Goal: Feedback & Contribution: Leave review/rating

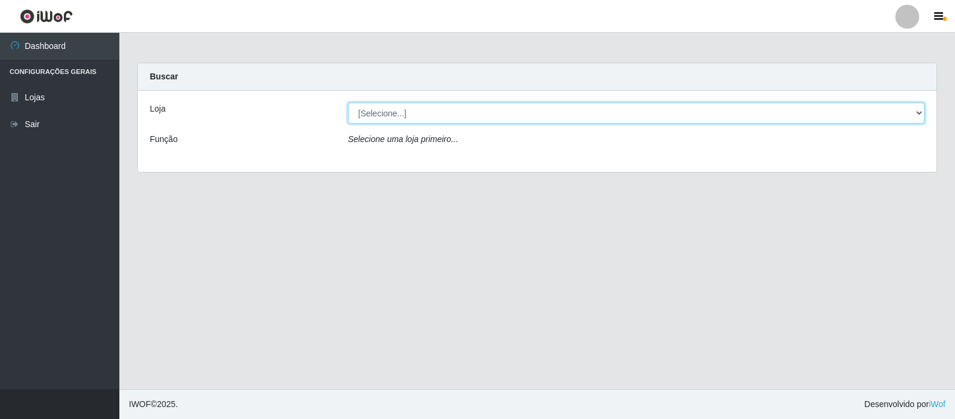
click at [452, 112] on select "[Selecione...] Rede Compras Supermercados - LOJA 3" at bounding box center [636, 113] width 577 height 21
select select "162"
click at [348, 103] on select "[Selecione...] Rede Compras Supermercados - LOJA 3" at bounding box center [636, 113] width 577 height 21
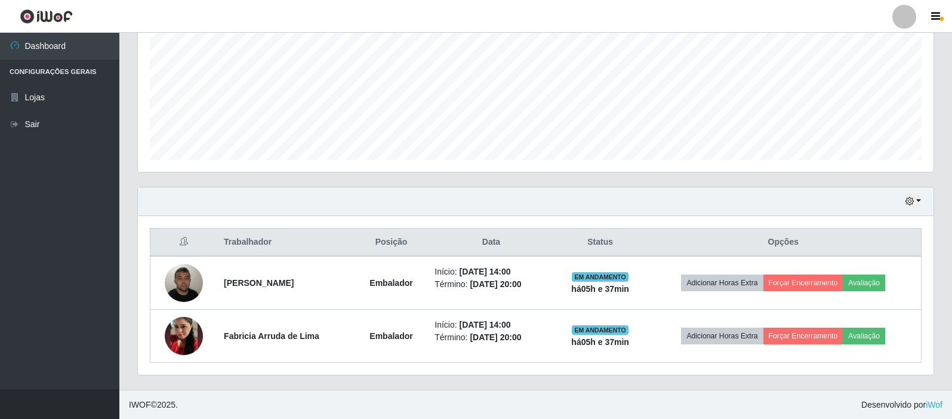
scroll to position [267, 0]
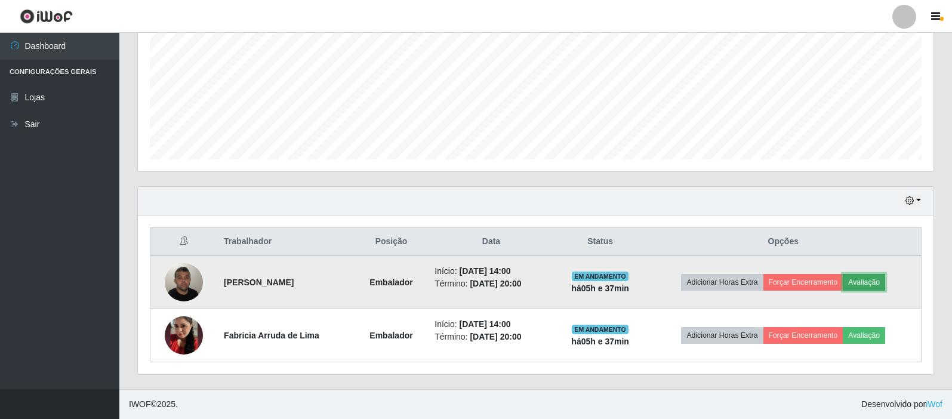
click at [859, 287] on button "Avaliação" at bounding box center [864, 282] width 42 height 17
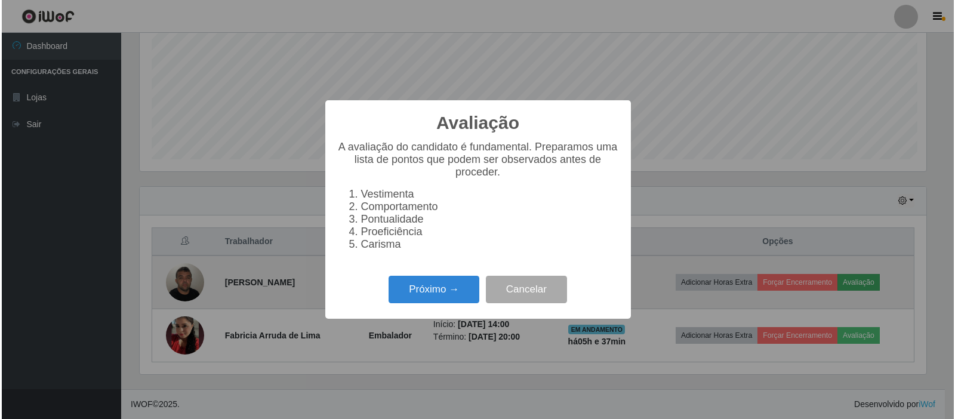
scroll to position [248, 790]
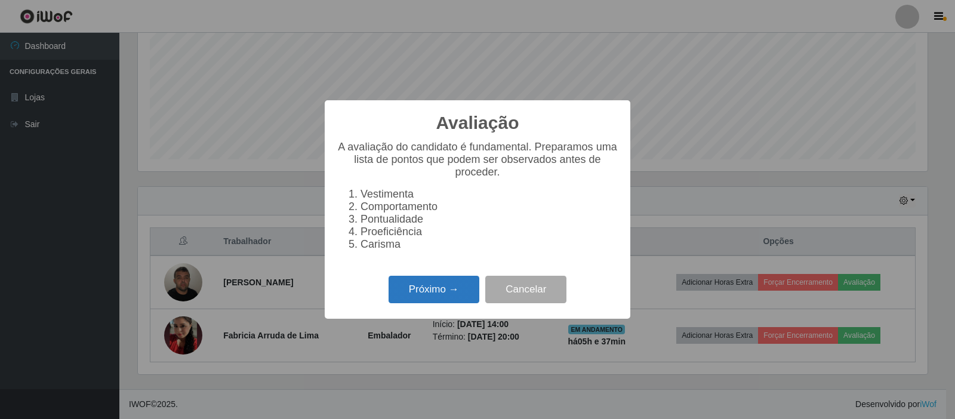
click at [432, 301] on button "Próximo →" at bounding box center [434, 290] width 91 height 28
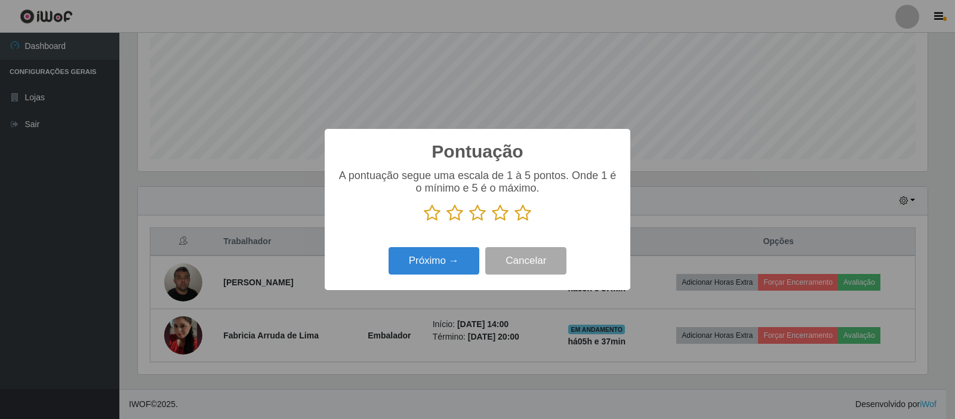
scroll to position [596673, 596131]
click at [516, 214] on icon at bounding box center [523, 213] width 17 height 18
click at [515, 222] on input "radio" at bounding box center [515, 222] width 0 height 0
click at [456, 255] on button "Próximo →" at bounding box center [434, 261] width 91 height 28
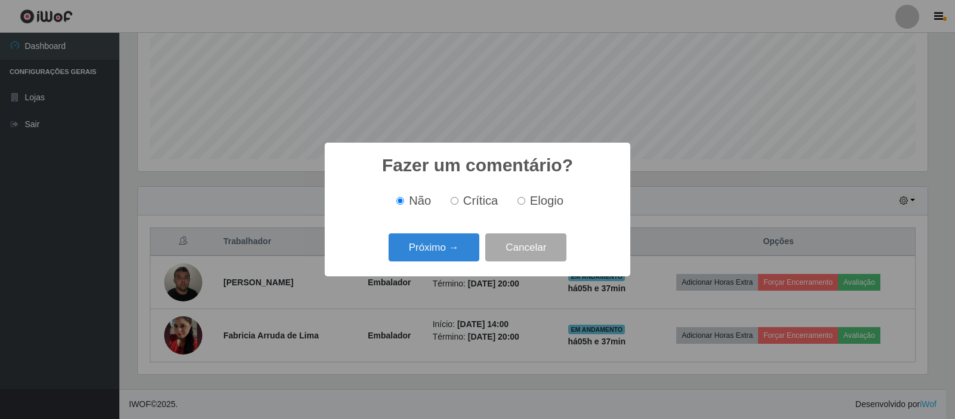
click at [518, 203] on input "Elogio" at bounding box center [522, 201] width 8 height 8
radio input "true"
click at [466, 233] on div "Próximo → Cancelar" at bounding box center [478, 247] width 282 height 34
click at [458, 240] on button "Próximo →" at bounding box center [434, 247] width 91 height 28
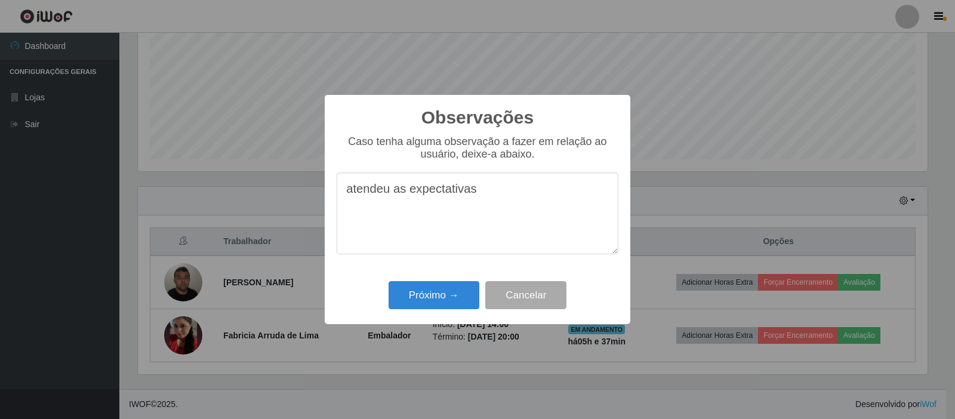
type textarea "atendeu as expectativas"
click at [461, 312] on div "Próximo → Cancelar" at bounding box center [478, 295] width 282 height 34
click at [463, 300] on button "Próximo →" at bounding box center [434, 295] width 91 height 28
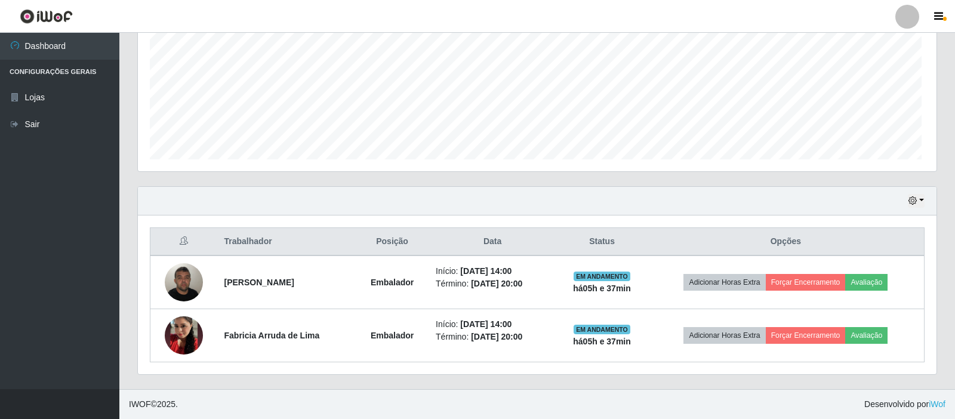
scroll to position [248, 796]
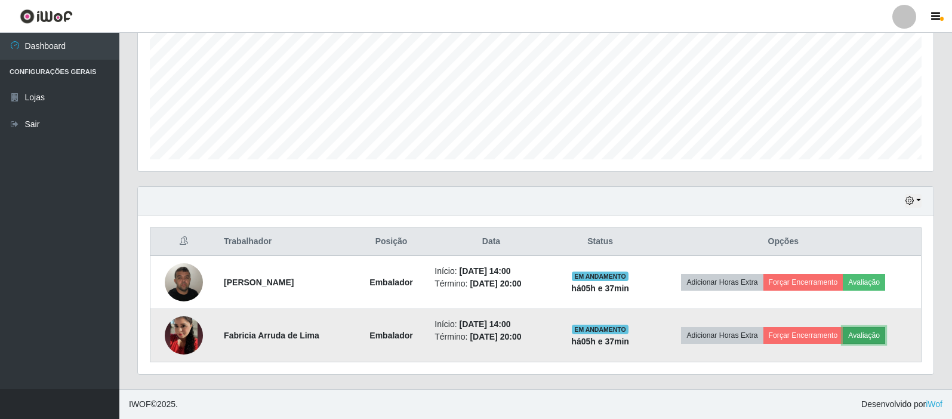
click at [873, 336] on button "Avaliação" at bounding box center [864, 335] width 42 height 17
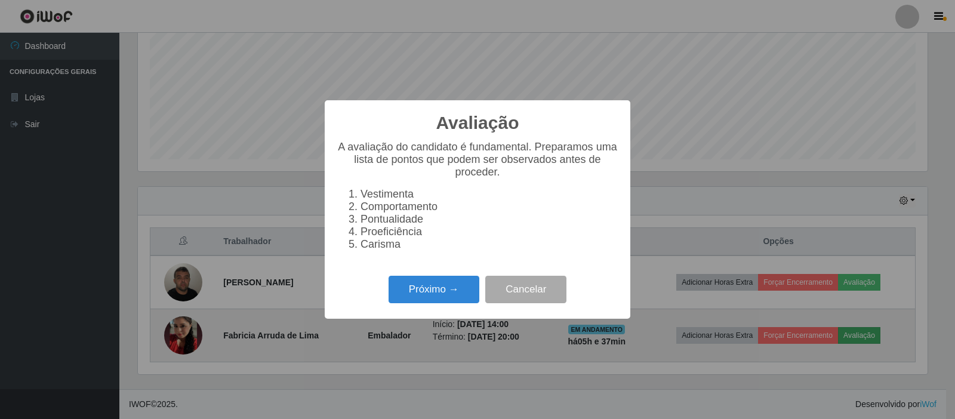
scroll to position [248, 790]
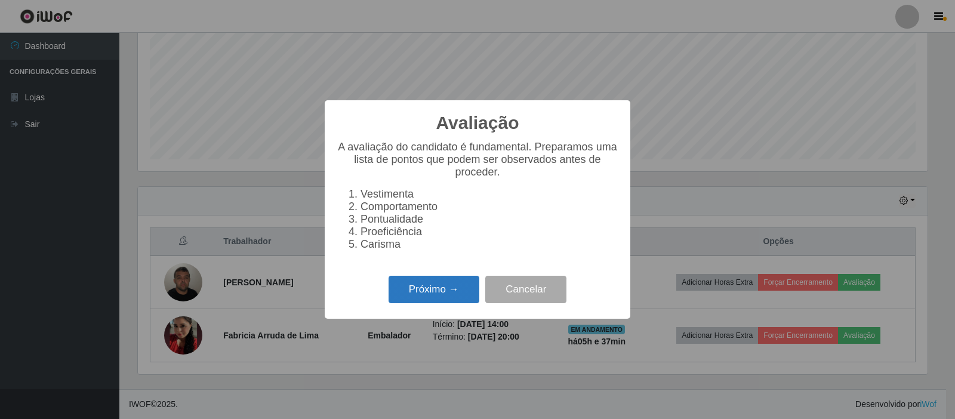
click at [436, 303] on button "Próximo →" at bounding box center [434, 290] width 91 height 28
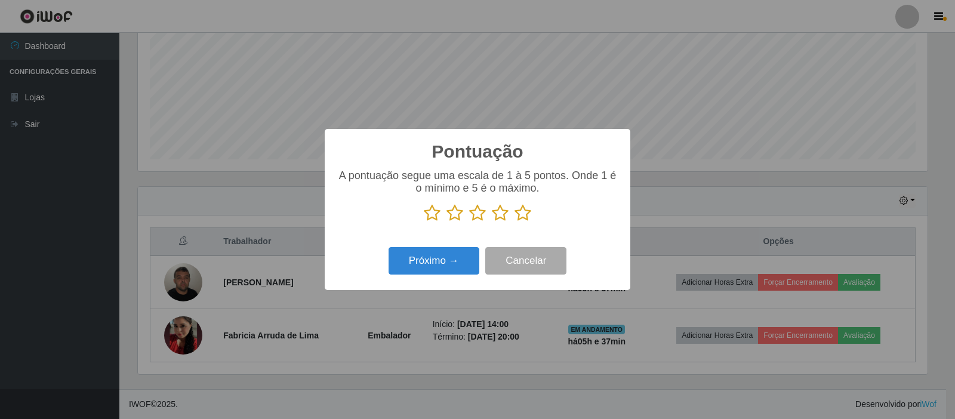
scroll to position [596673, 596131]
click at [524, 218] on icon at bounding box center [523, 213] width 17 height 18
click at [515, 222] on input "radio" at bounding box center [515, 222] width 0 height 0
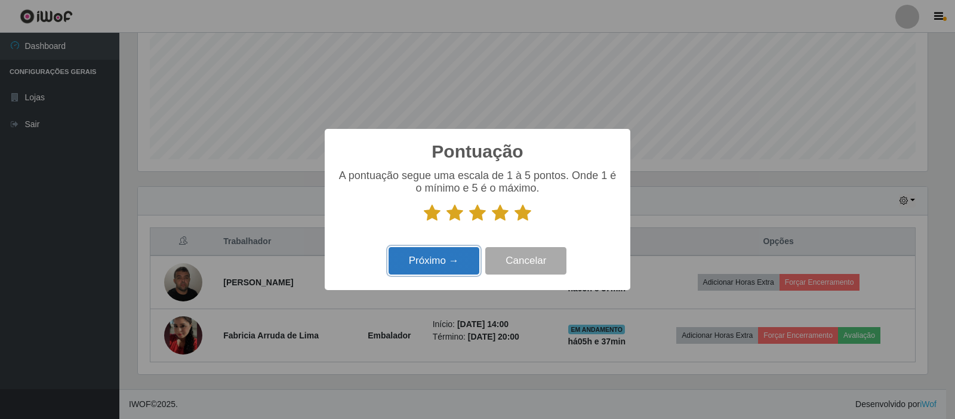
click at [463, 260] on button "Próximo →" at bounding box center [434, 261] width 91 height 28
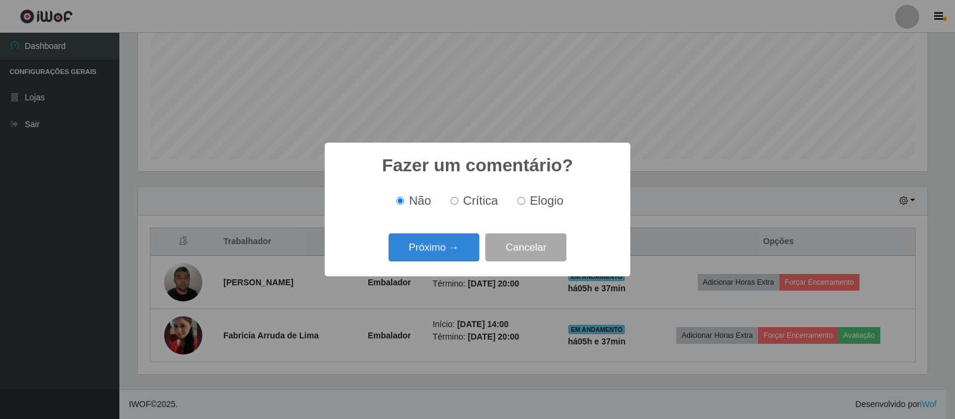
click at [520, 202] on input "Elogio" at bounding box center [522, 201] width 8 height 8
radio input "true"
click at [455, 241] on button "Próximo →" at bounding box center [434, 247] width 91 height 28
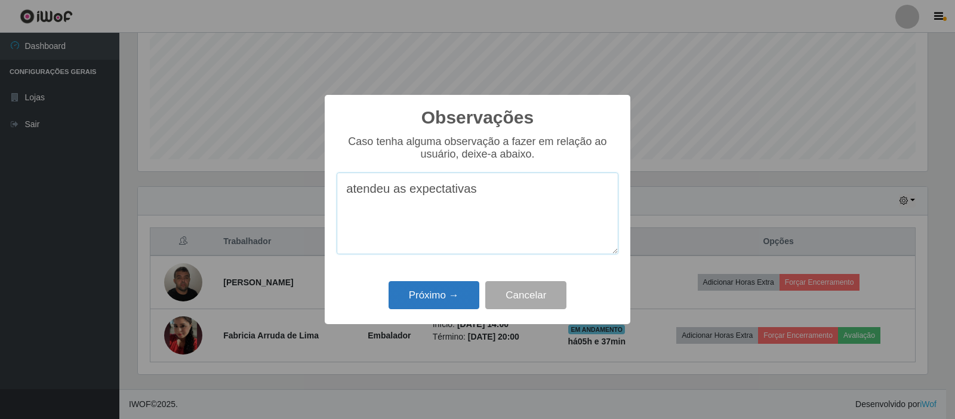
type textarea "atendeu as expectativas"
click at [429, 289] on button "Próximo →" at bounding box center [434, 295] width 91 height 28
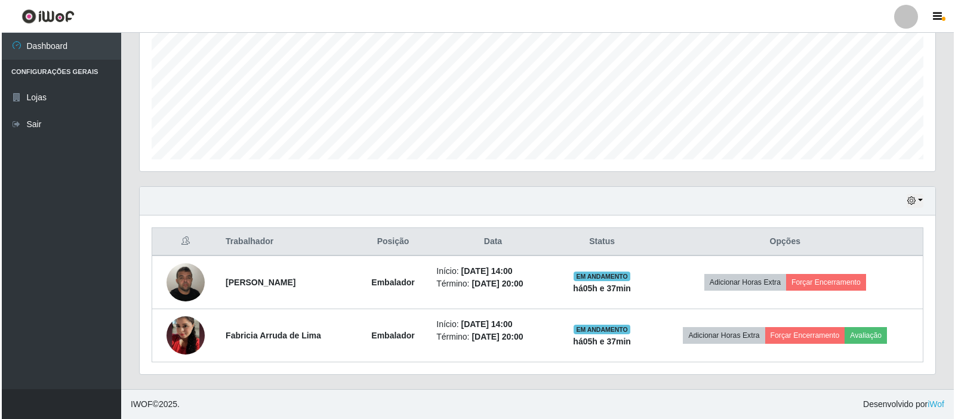
scroll to position [248, 796]
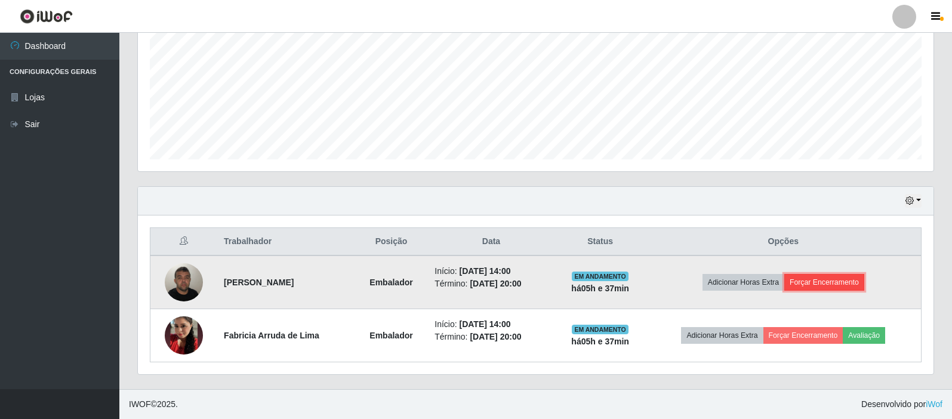
click at [821, 275] on button "Forçar Encerramento" at bounding box center [824, 282] width 80 height 17
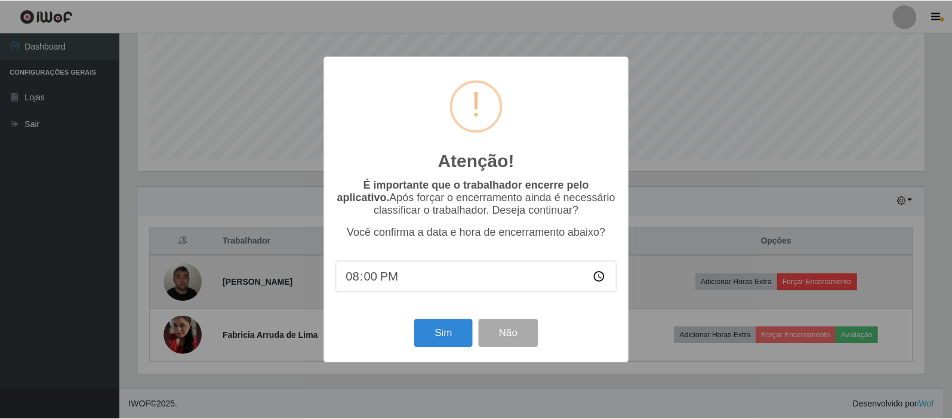
scroll to position [248, 790]
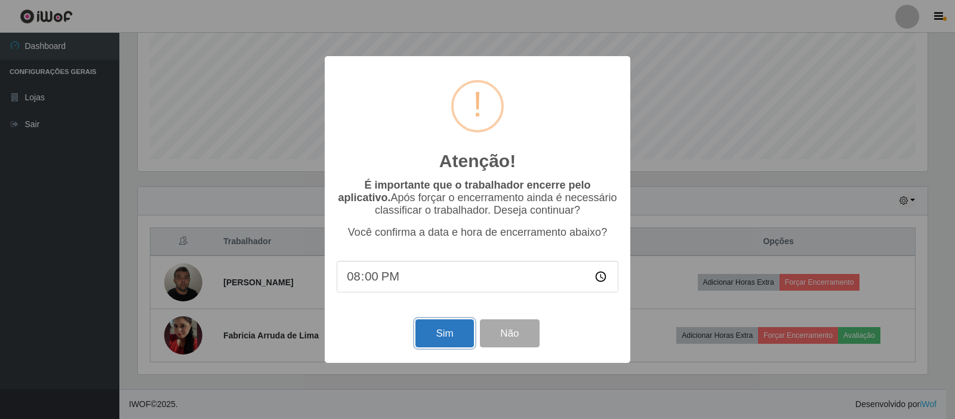
click at [448, 328] on button "Sim" at bounding box center [444, 333] width 58 height 28
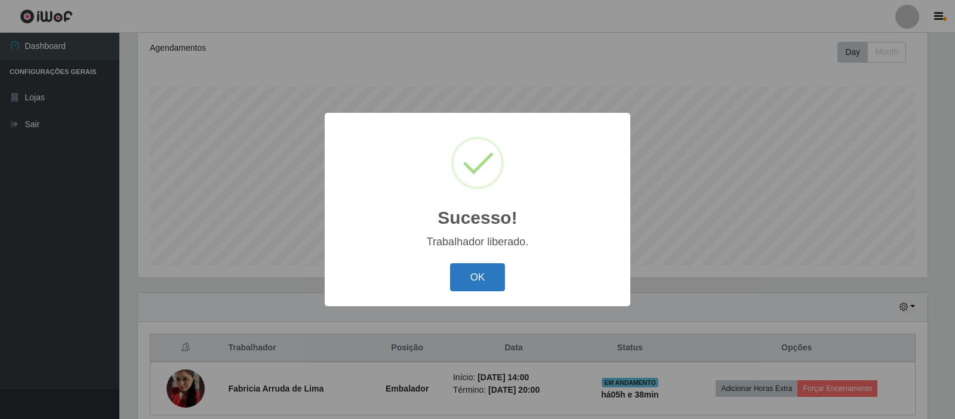
click at [485, 276] on button "OK" at bounding box center [478, 277] width 56 height 28
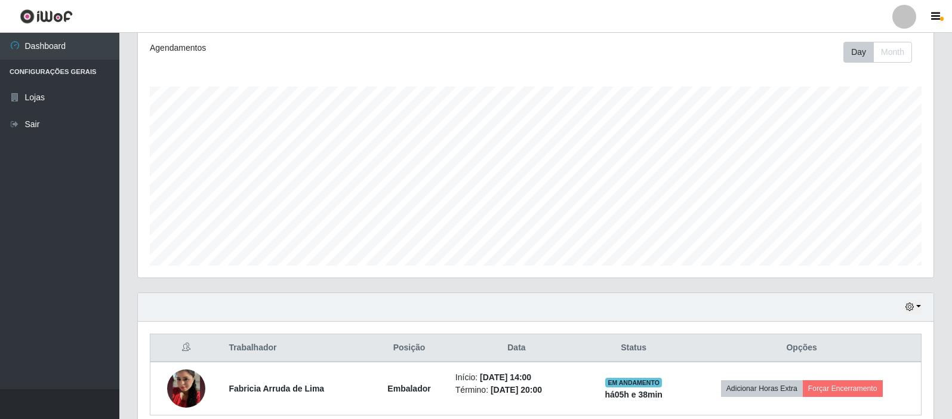
scroll to position [214, 0]
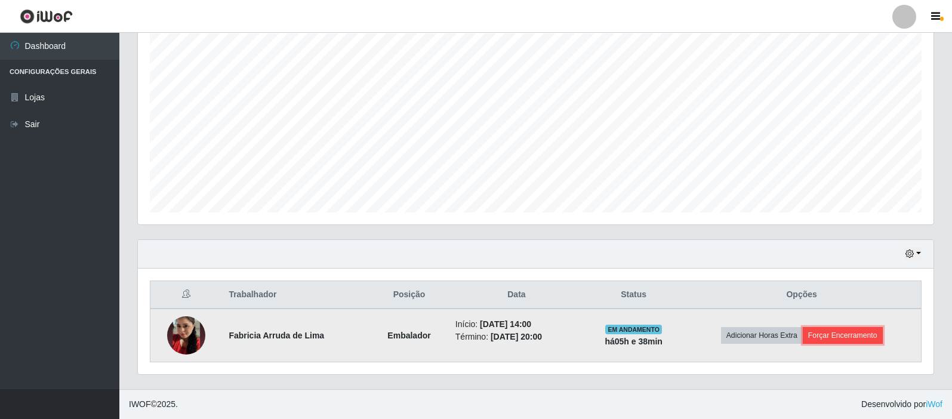
click at [858, 333] on button "Forçar Encerramento" at bounding box center [843, 335] width 80 height 17
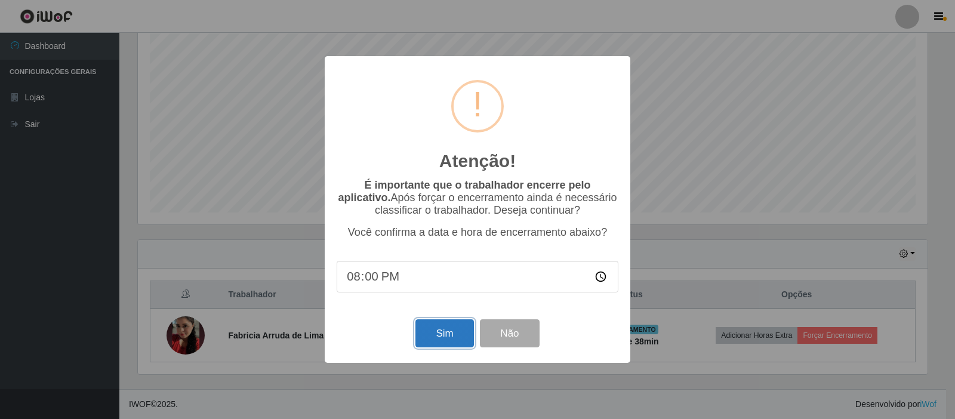
click at [445, 330] on button "Sim" at bounding box center [444, 333] width 58 height 28
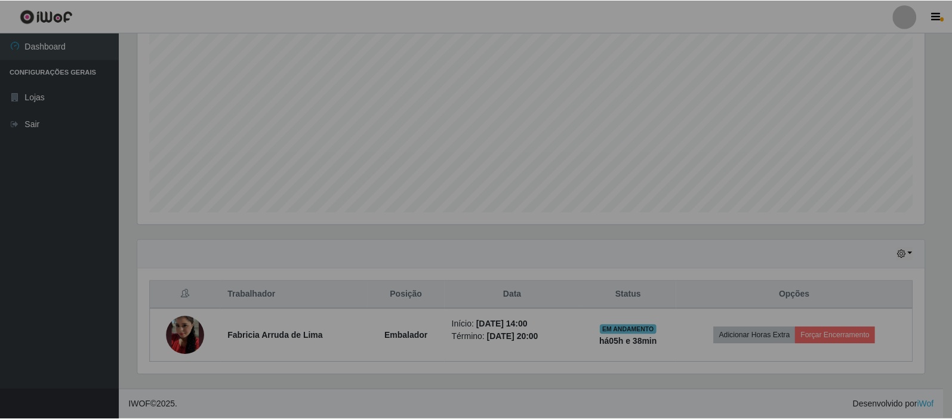
scroll to position [0, 0]
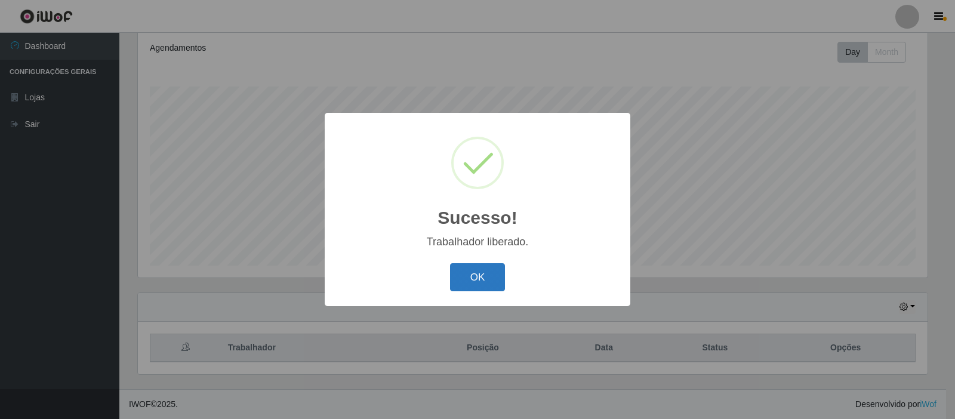
click at [469, 278] on button "OK" at bounding box center [478, 277] width 56 height 28
